Goal: Find contact information: Find contact information

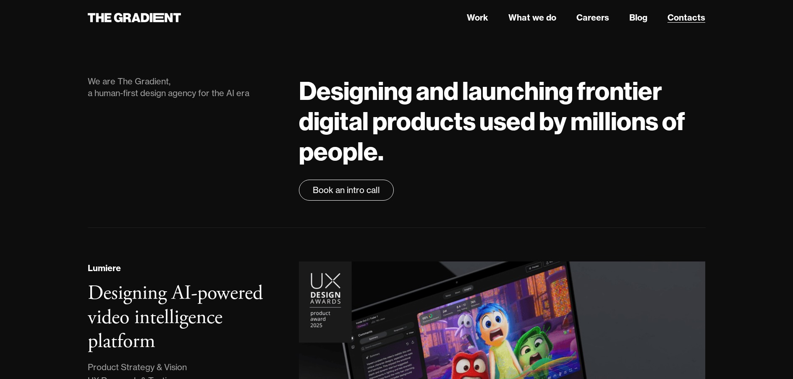
click at [678, 12] on link "Contacts" at bounding box center [687, 17] width 38 height 13
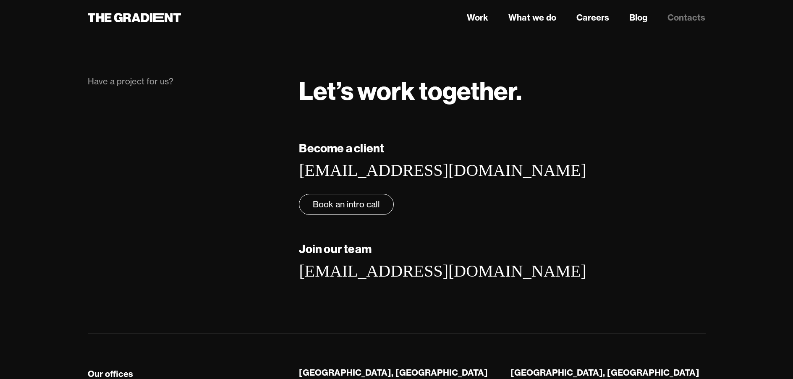
click at [683, 20] on link "Contacts" at bounding box center [687, 17] width 38 height 13
